Goal: Transaction & Acquisition: Subscribe to service/newsletter

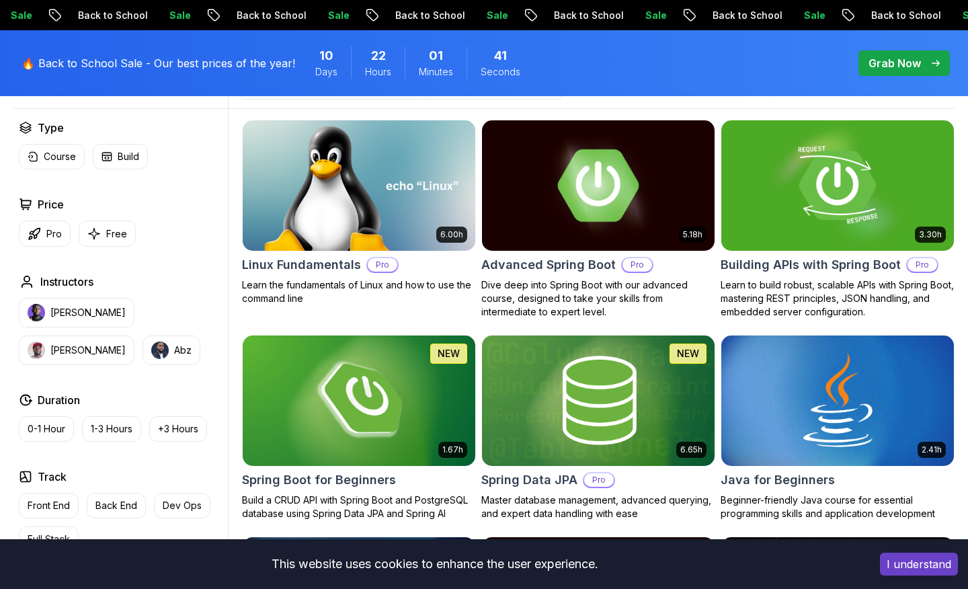
scroll to position [411, 0]
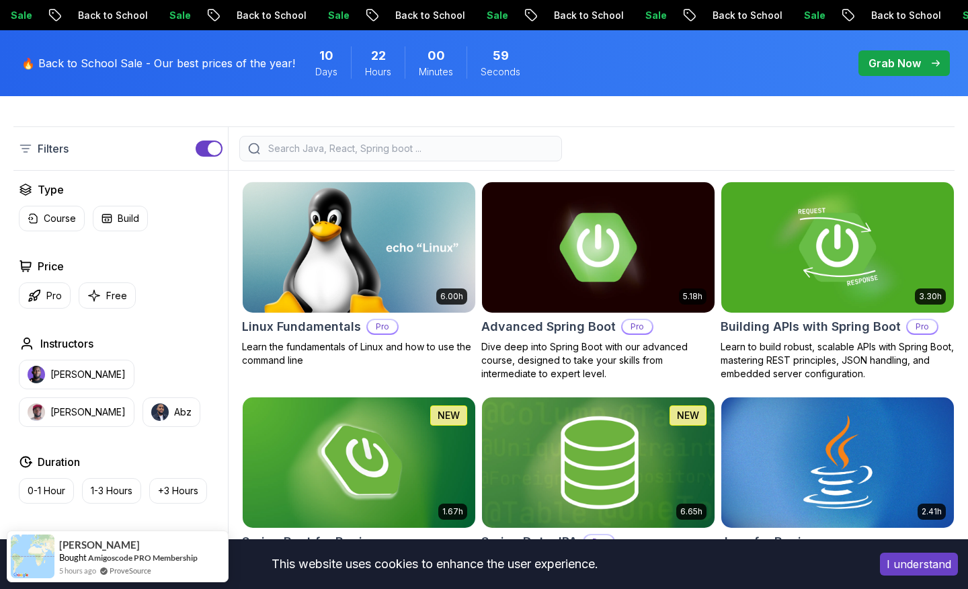
scroll to position [335, 0]
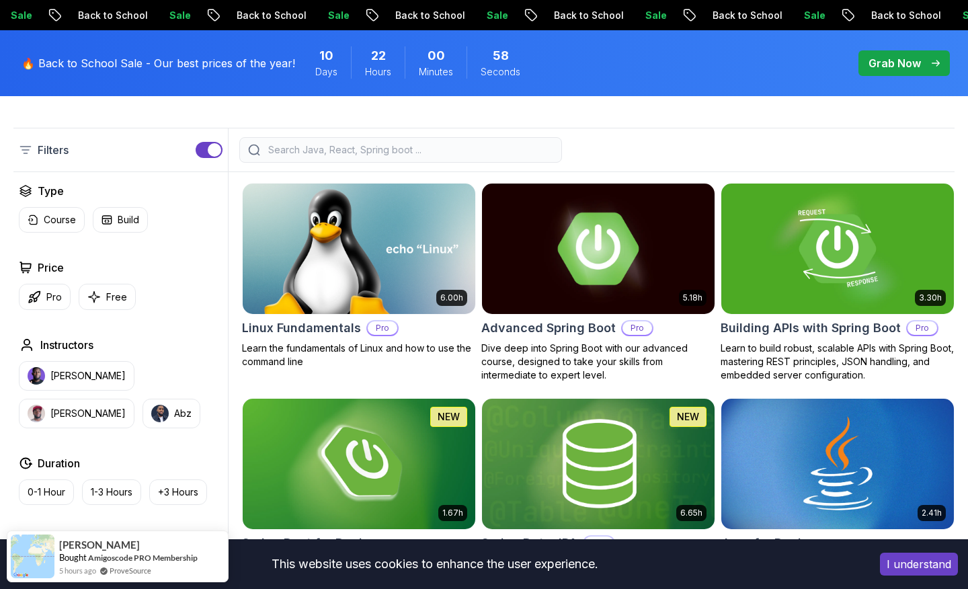
click at [603, 240] on img at bounding box center [598, 248] width 244 height 136
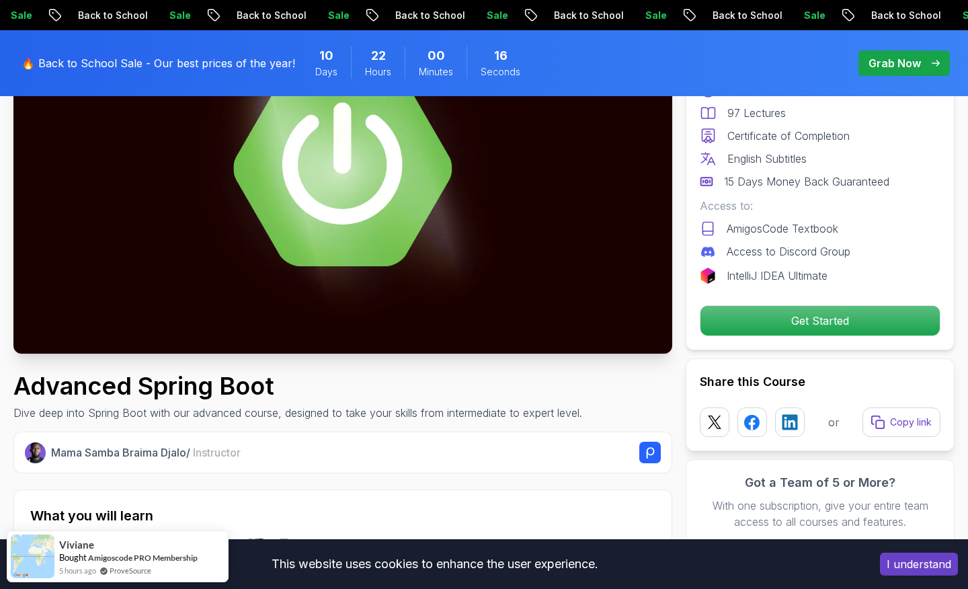
scroll to position [196, 0]
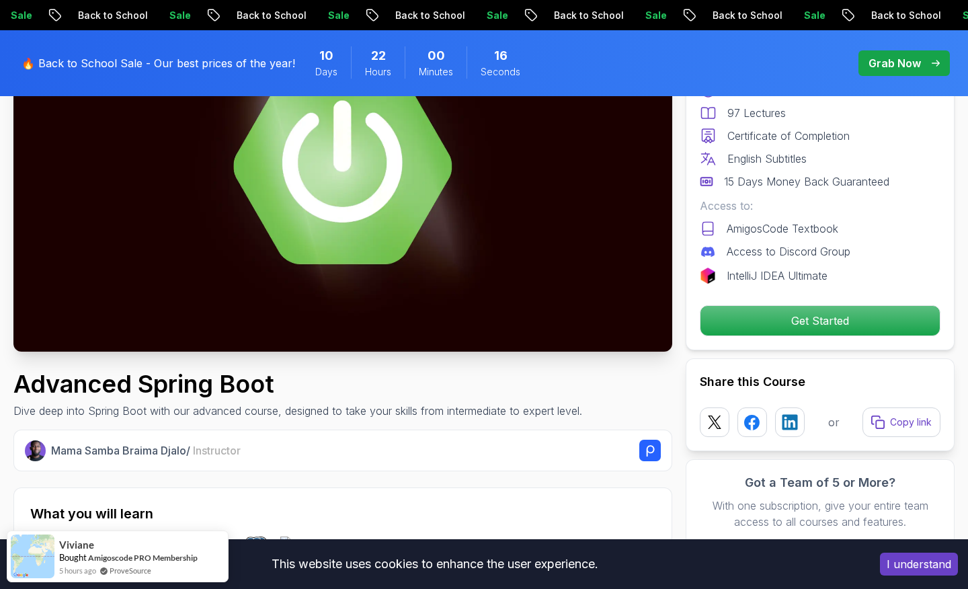
click at [375, 196] on img at bounding box center [342, 166] width 659 height 370
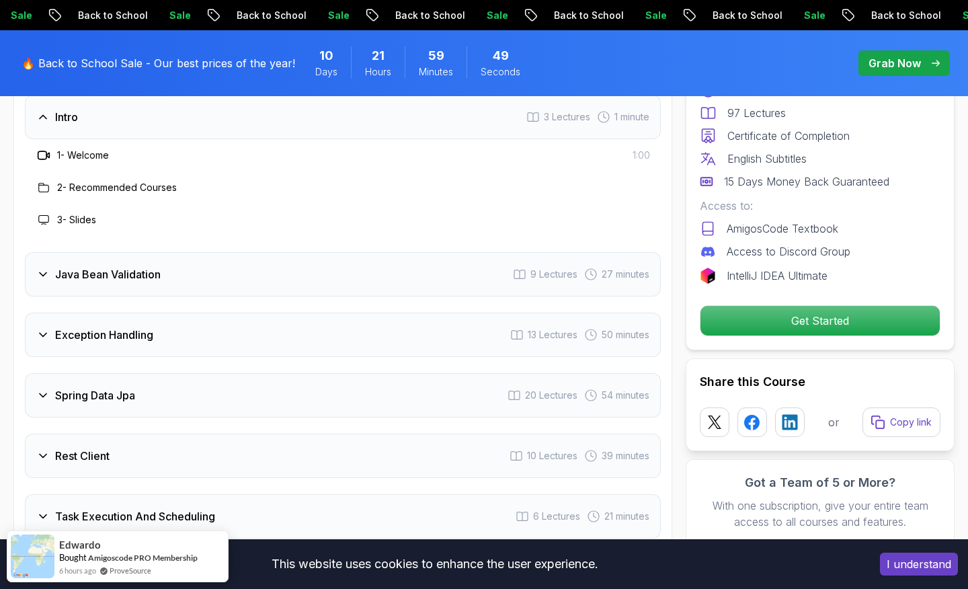
scroll to position [1900, 0]
click at [45, 266] on icon at bounding box center [42, 272] width 13 height 13
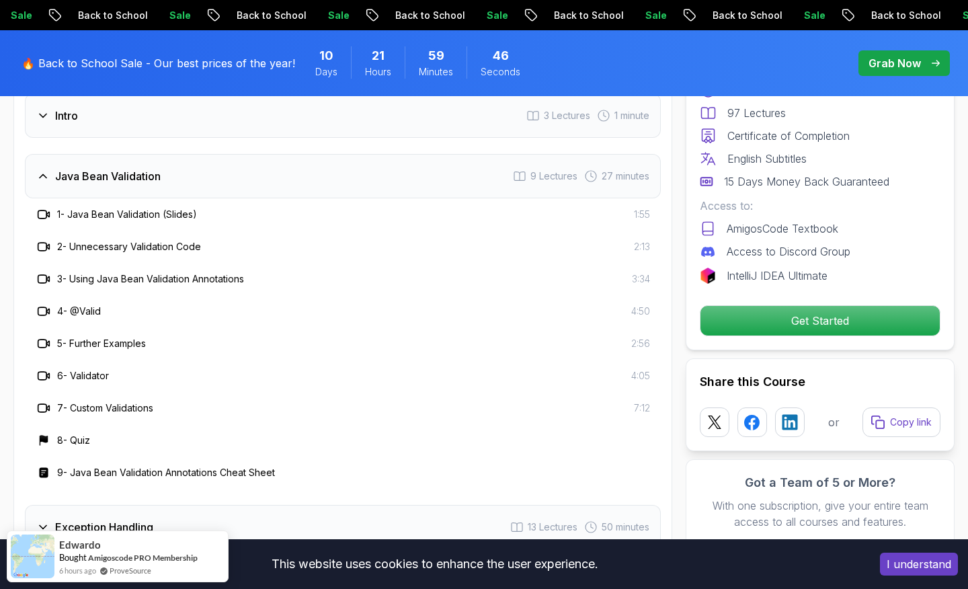
scroll to position [1814, 0]
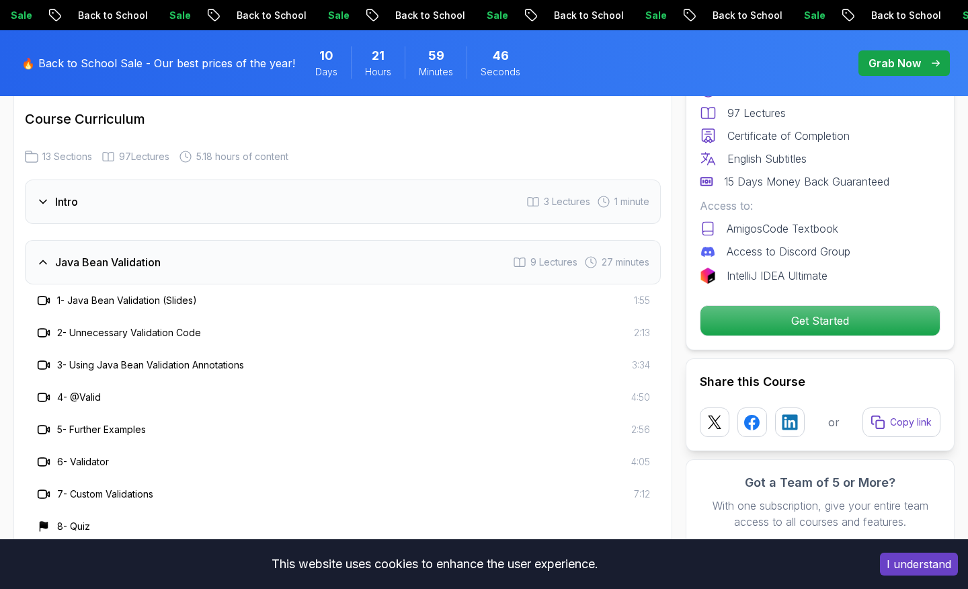
click at [49, 255] on icon at bounding box center [42, 261] width 13 height 13
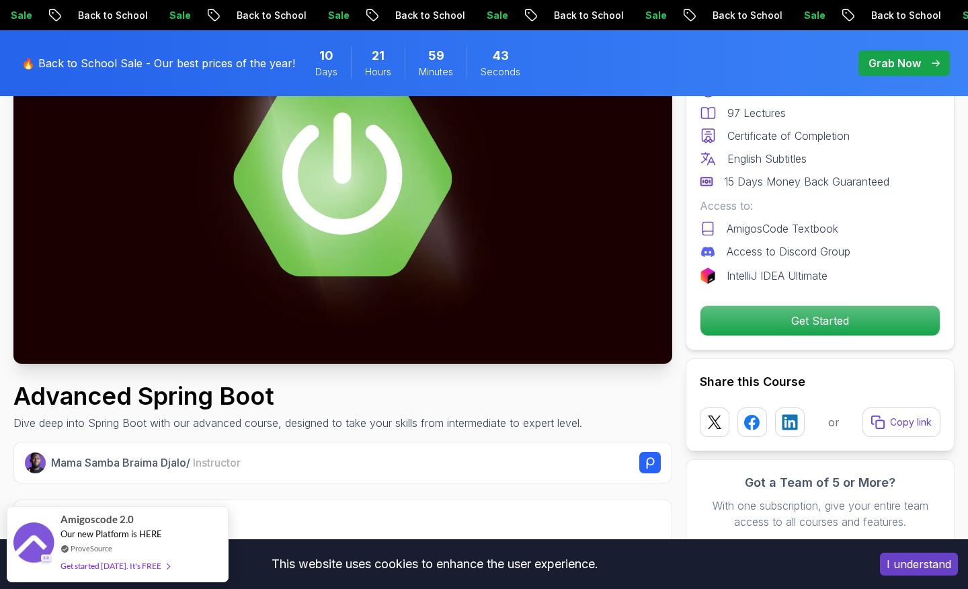
scroll to position [551, 0]
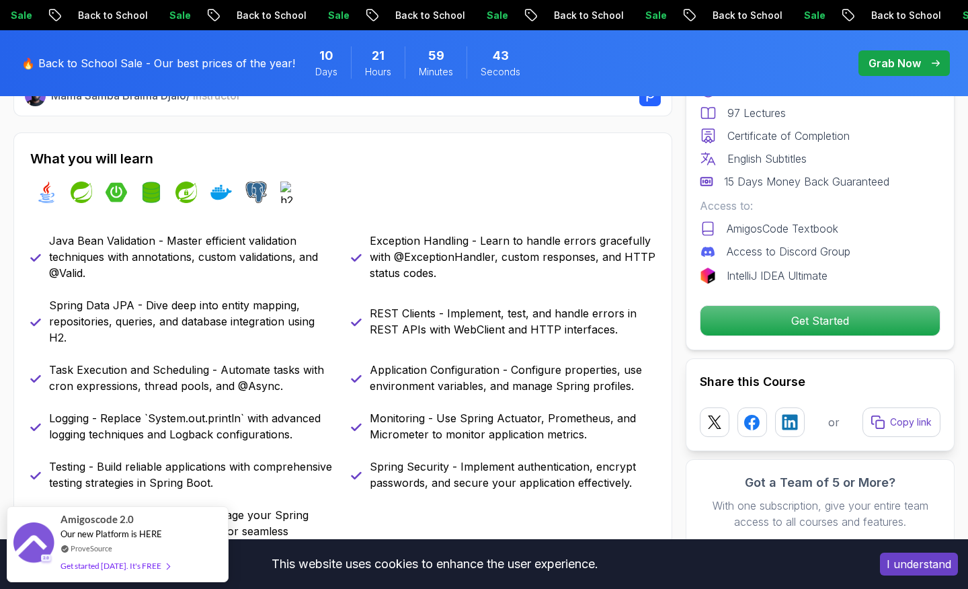
click at [762, 268] on p "IntelliJ IDEA Ultimate" at bounding box center [777, 276] width 101 height 16
click at [769, 314] on p "Get Started" at bounding box center [820, 321] width 227 height 28
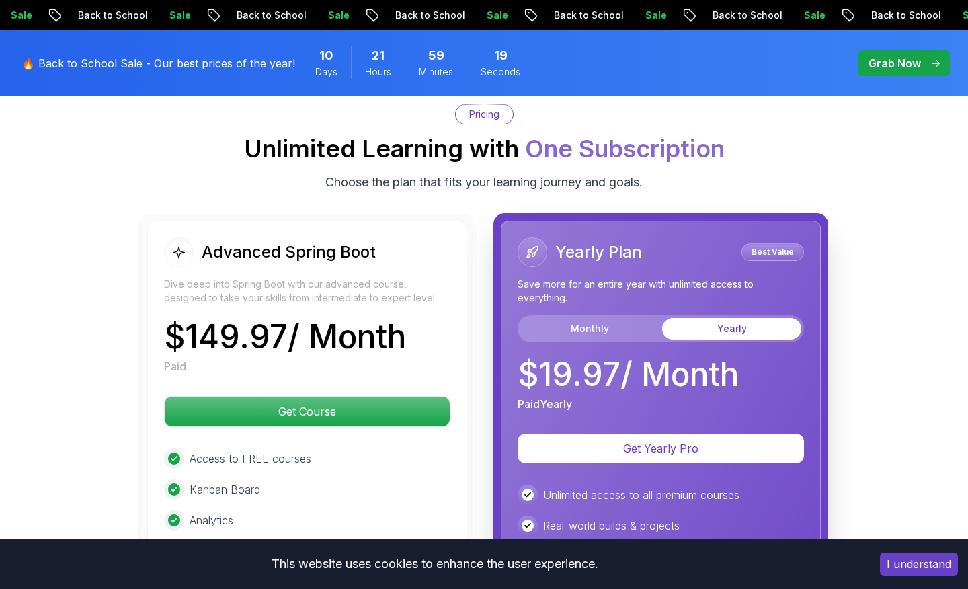
scroll to position [2840, 0]
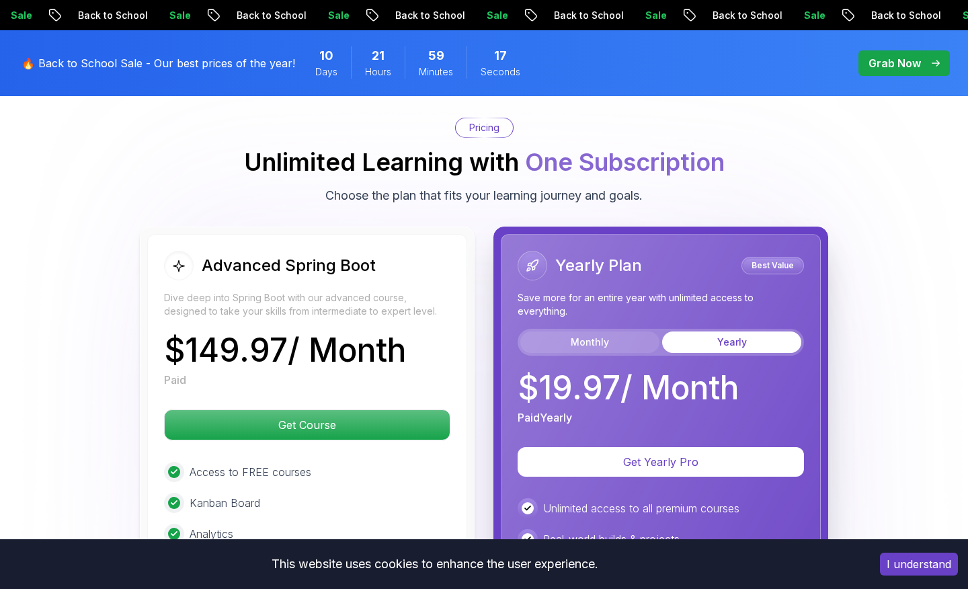
click at [598, 331] on button "Monthly" at bounding box center [589, 342] width 139 height 22
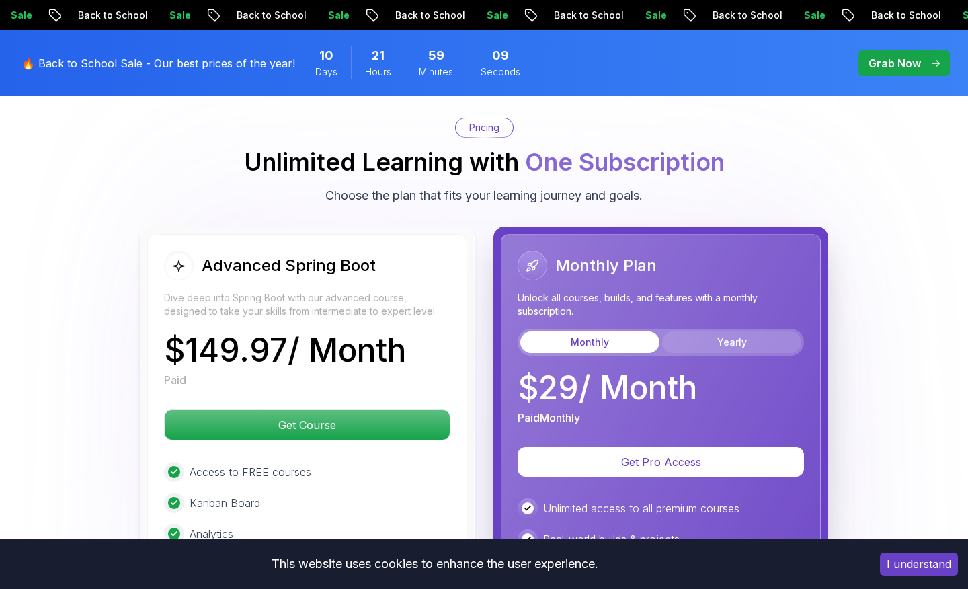
click at [736, 331] on button "Yearly" at bounding box center [731, 342] width 139 height 22
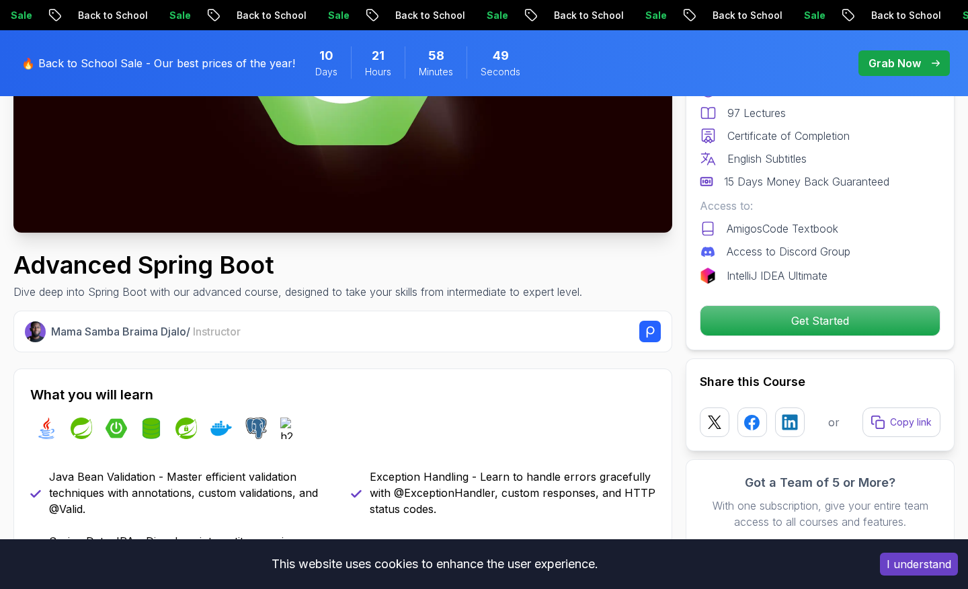
scroll to position [0, 0]
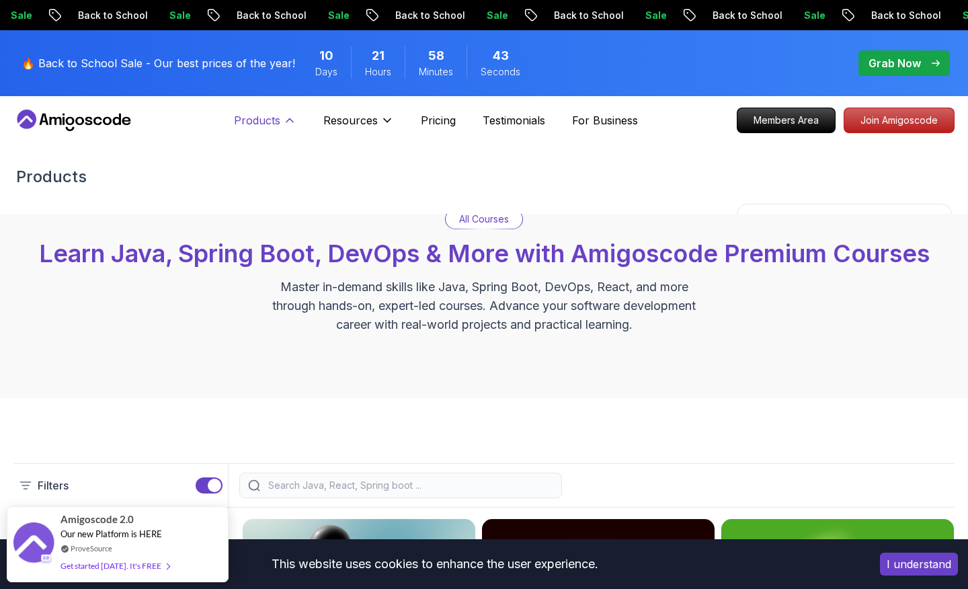
click at [277, 125] on p "Products" at bounding box center [257, 120] width 46 height 16
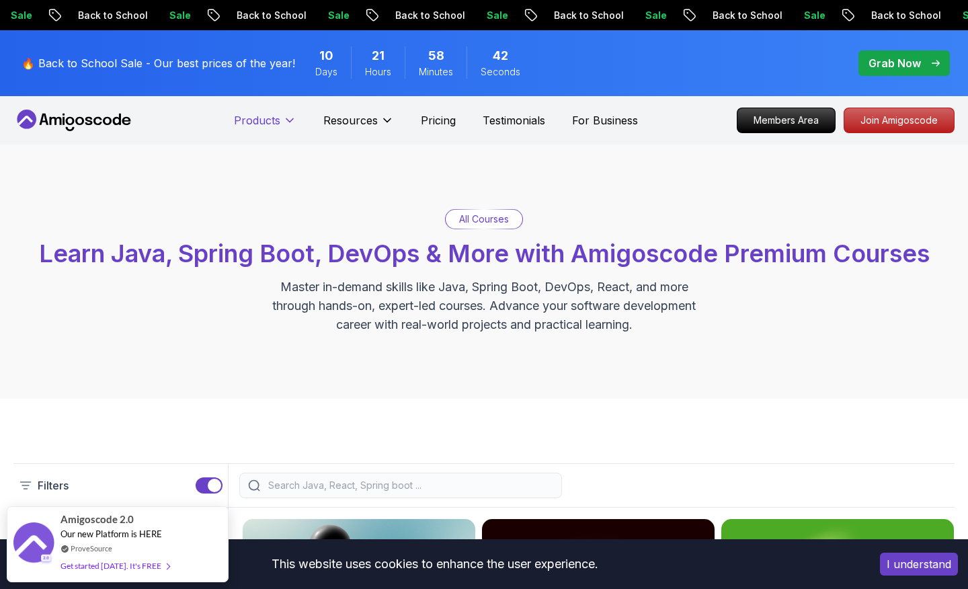
click at [277, 125] on p "Products" at bounding box center [257, 120] width 46 height 16
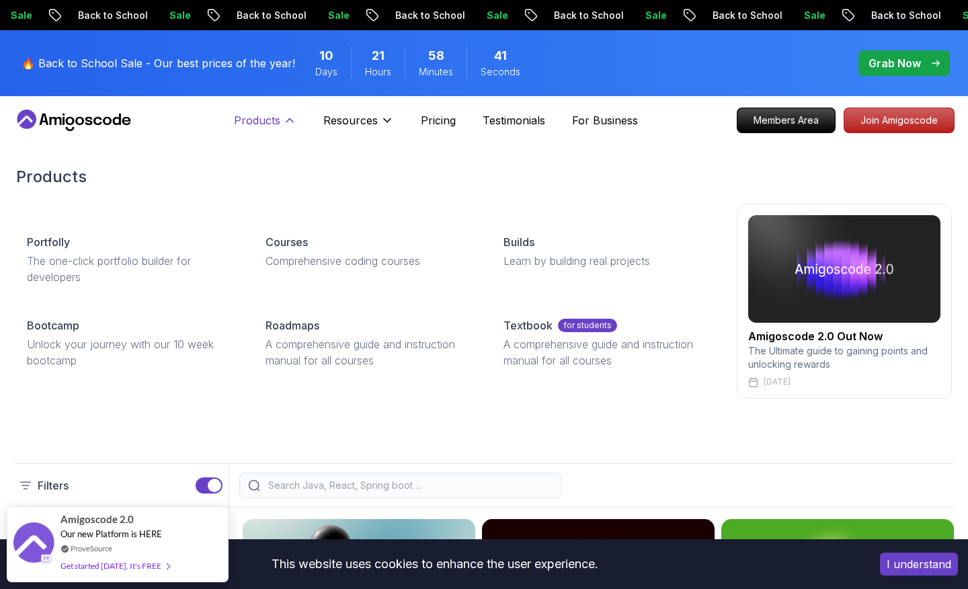
click at [257, 116] on p "Products" at bounding box center [257, 120] width 46 height 16
